Goal: Task Accomplishment & Management: Use online tool/utility

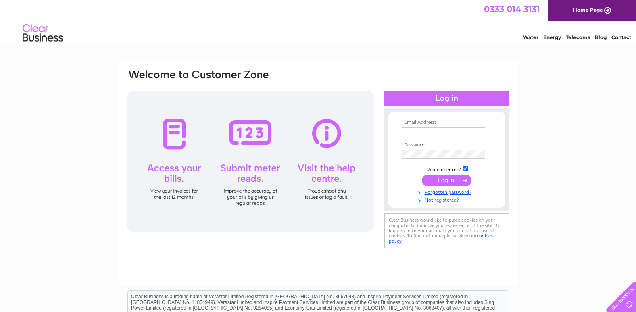
type input "[EMAIL_ADDRESS][DOMAIN_NAME]"
click at [441, 178] on input "submit" at bounding box center [447, 180] width 50 height 11
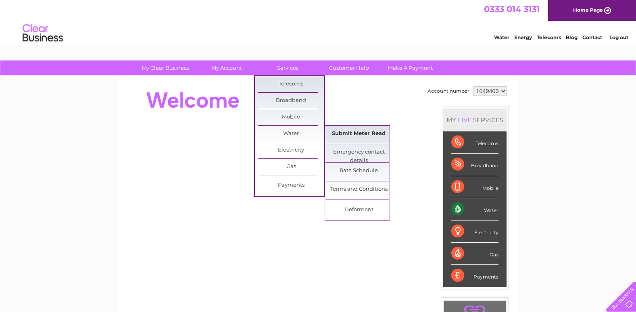
click at [371, 131] on link "Submit Meter Read" at bounding box center [358, 134] width 67 height 16
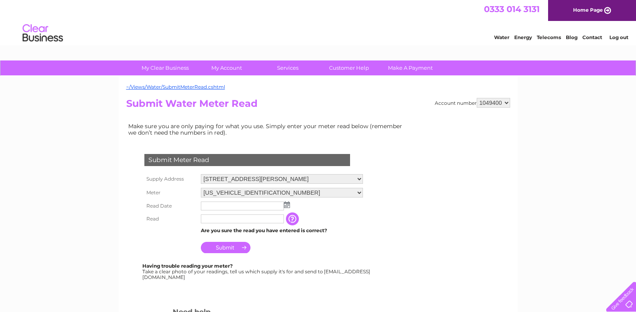
click at [288, 207] on img at bounding box center [287, 205] width 6 height 6
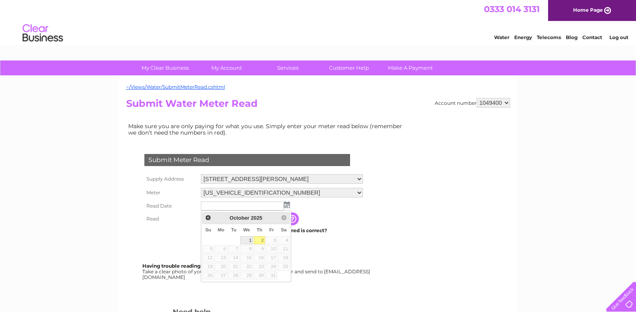
click at [246, 237] on link "1" at bounding box center [246, 240] width 13 height 8
type input "2025/10/01"
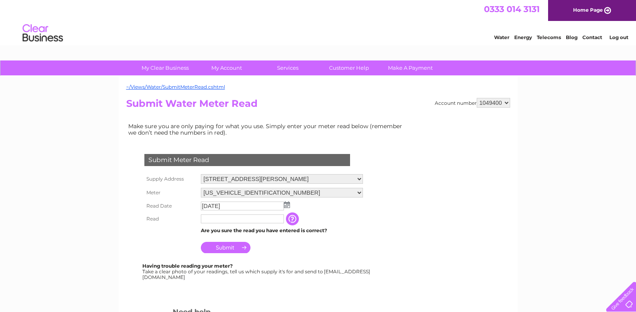
click at [244, 217] on input "text" at bounding box center [242, 218] width 83 height 9
click at [298, 216] on input "button" at bounding box center [294, 219] width 15 height 13
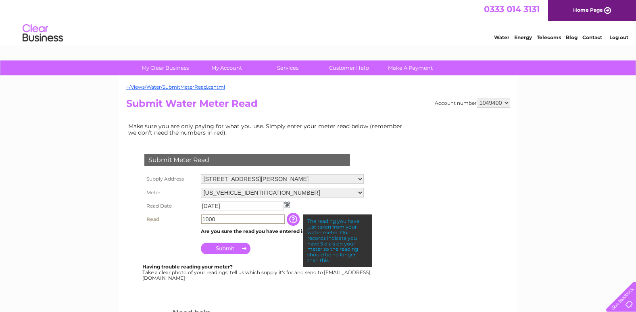
click at [234, 217] on input "1000" at bounding box center [243, 219] width 84 height 10
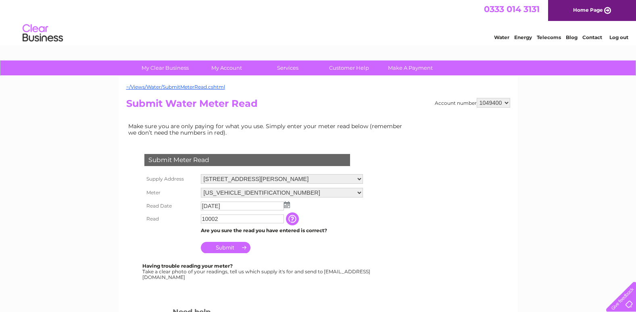
click at [299, 219] on input "button" at bounding box center [293, 218] width 15 height 13
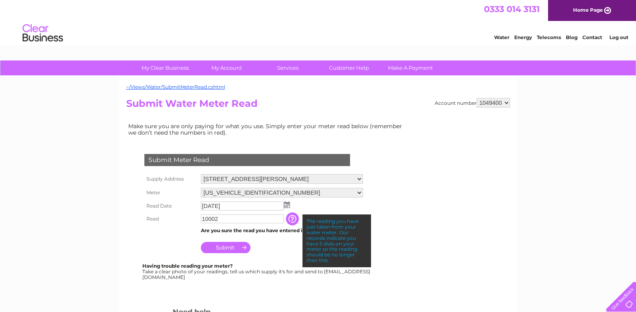
click at [231, 219] on input "10002" at bounding box center [242, 218] width 83 height 9
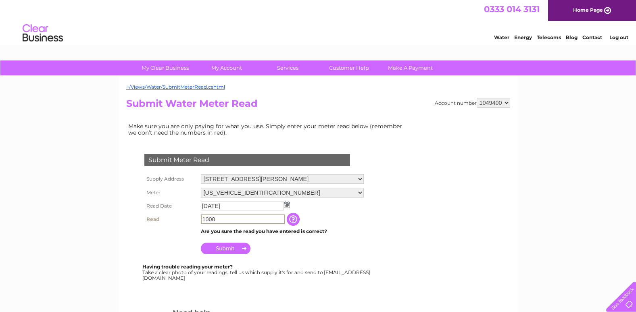
type input "1000"
click at [364, 179] on select "2 Fulwood Avenue, Linwood, Paisley, Renfrewshire, PA3 3HL 80 Bridge St, Linwood…" at bounding box center [282, 179] width 163 height 10
select select "573287"
click at [201, 174] on select "2 Fulwood Avenue, Linwood, Paisley, Renfrewshire, PA3 3HL 80 Bridge St, Linwood…" at bounding box center [282, 179] width 162 height 10
click at [287, 206] on img at bounding box center [287, 205] width 6 height 6
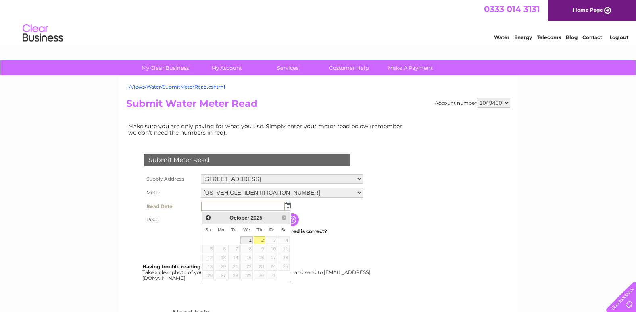
click at [245, 238] on link "1" at bounding box center [246, 240] width 13 height 8
type input "2025/10/01"
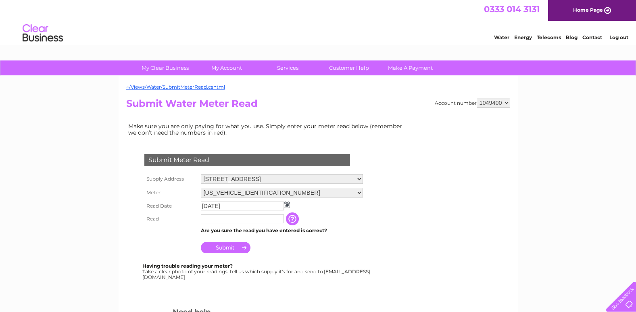
click at [235, 216] on input "text" at bounding box center [242, 218] width 83 height 9
type input "1795"
click at [225, 246] on input "Submit" at bounding box center [226, 247] width 50 height 11
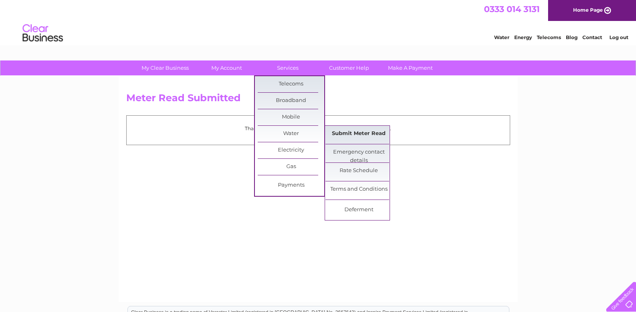
click at [354, 135] on link "Submit Meter Read" at bounding box center [358, 134] width 67 height 16
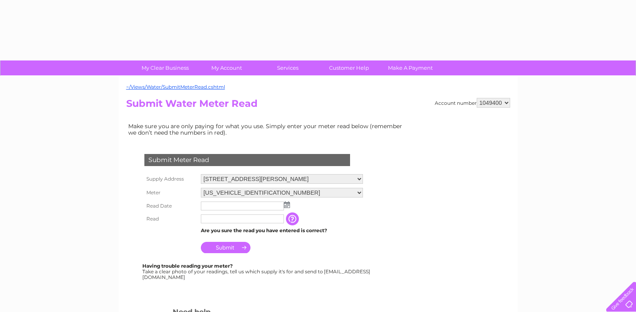
click at [356, 131] on td "Make sure you are only paying for what you use. Simply enter your meter read be…" at bounding box center [267, 129] width 282 height 17
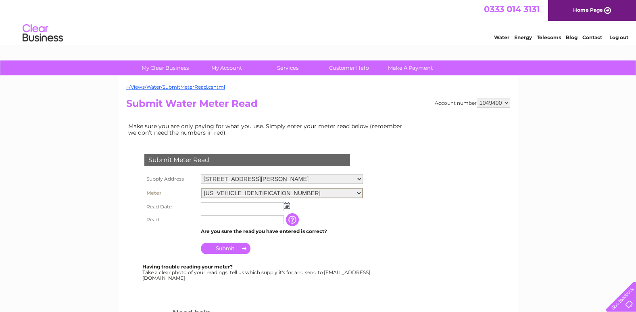
click at [363, 191] on select "06ELSTER19M348469" at bounding box center [282, 193] width 162 height 10
click at [258, 221] on input "text" at bounding box center [242, 219] width 83 height 9
click at [211, 207] on input "text" at bounding box center [243, 207] width 84 height 10
click at [227, 216] on input "100" at bounding box center [243, 219] width 84 height 10
type input "1000"
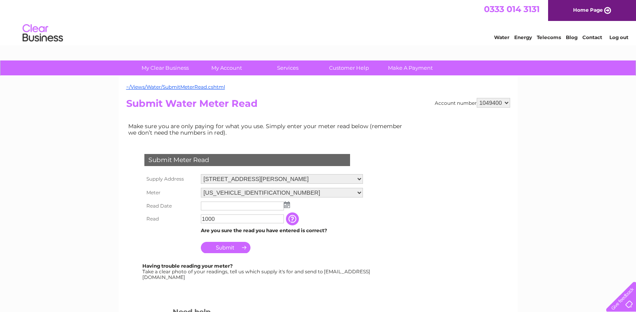
click at [287, 207] on img at bounding box center [287, 205] width 6 height 6
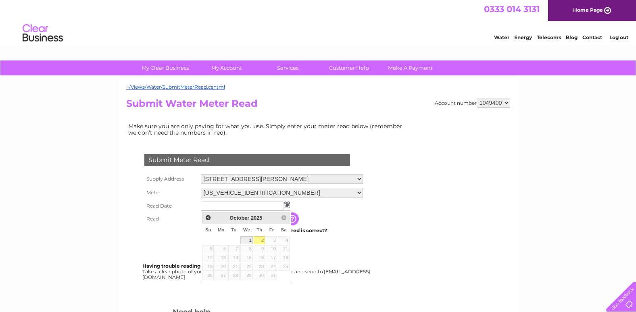
click at [250, 237] on link "1" at bounding box center [246, 240] width 13 height 8
type input "2025/10/01"
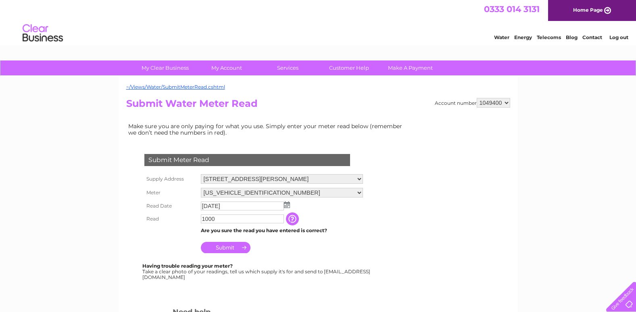
click at [232, 244] on input "Submit" at bounding box center [226, 247] width 50 height 11
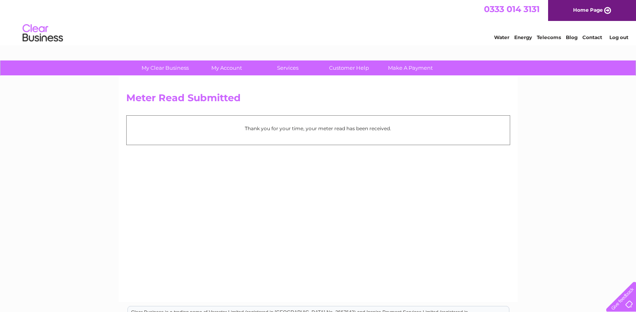
click at [620, 36] on link "Log out" at bounding box center [618, 37] width 19 height 6
